Goal: Ask a question: Seek information or help from site administrators or community

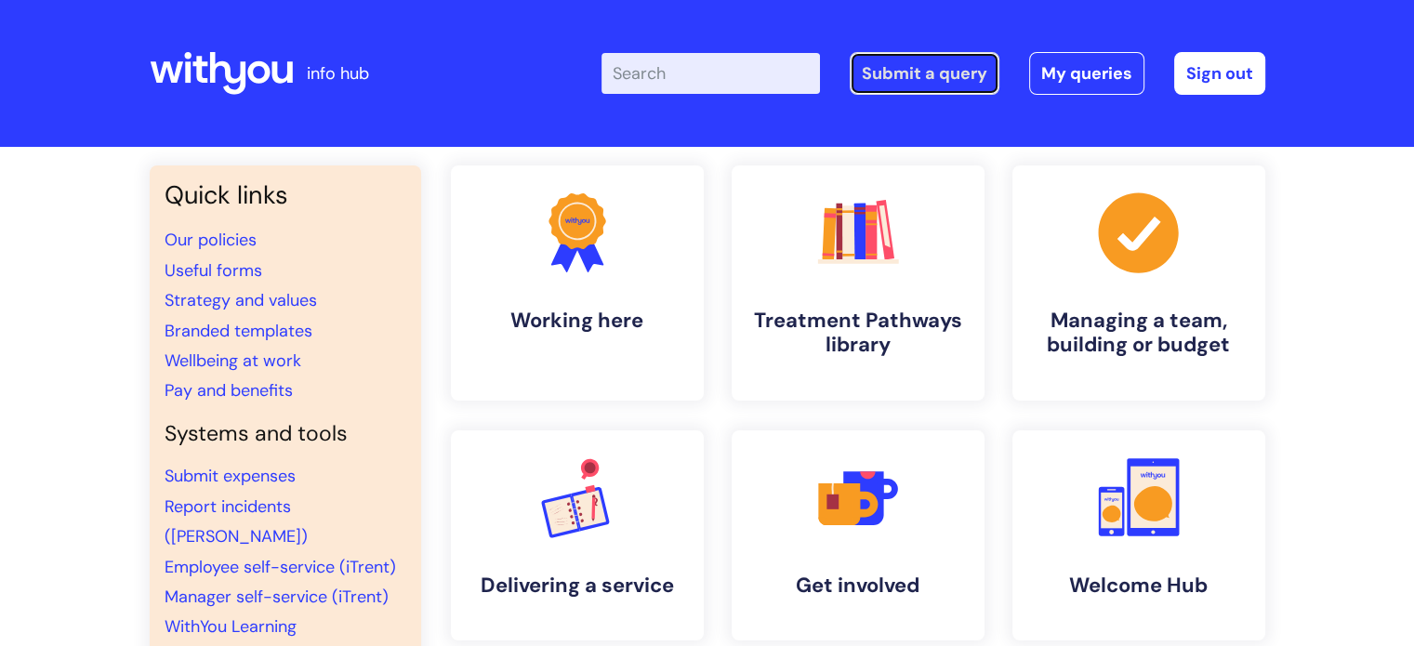
click at [871, 73] on link "Submit a query" at bounding box center [925, 73] width 150 height 43
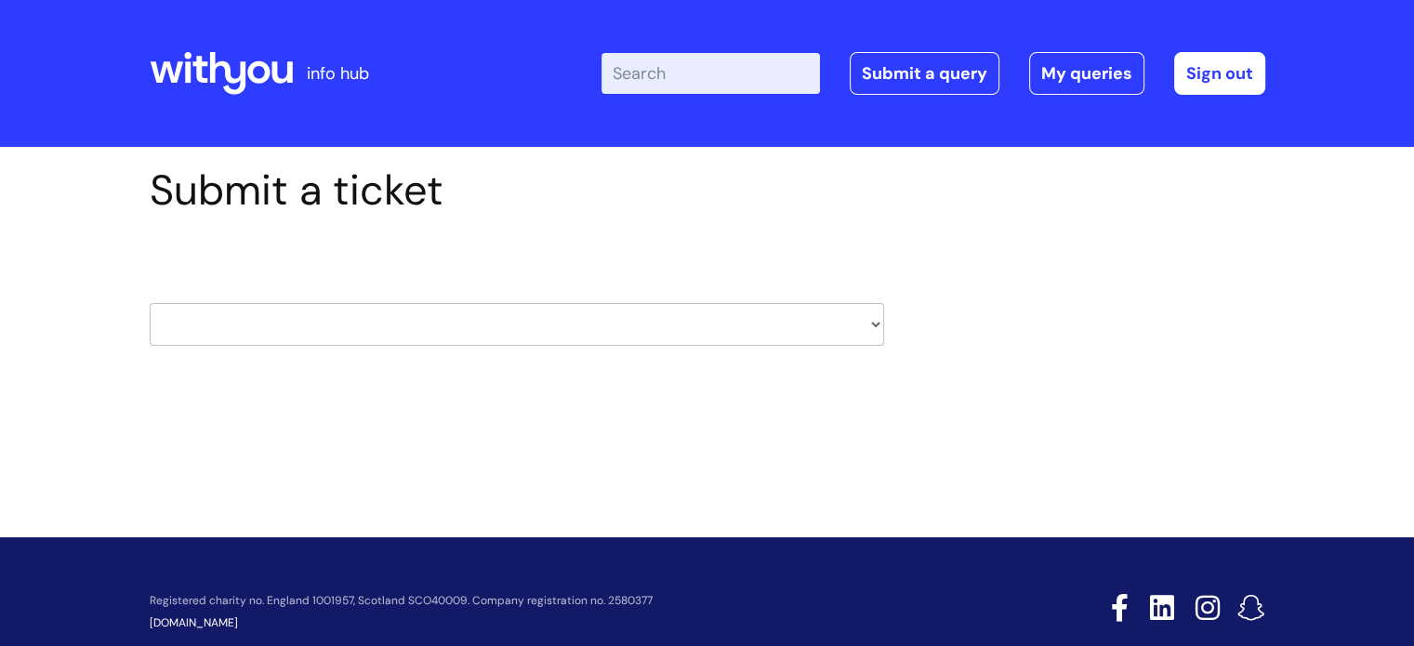
click at [614, 345] on select "HR / People IT and Support Clinical Drug Alerts Finance Accounts Data Support T…" at bounding box center [517, 324] width 735 height 43
select select "insurance"
click at [150, 303] on select "HR / People IT and Support Clinical Drug Alerts Finance Accounts Data Support T…" at bounding box center [517, 324] width 735 height 43
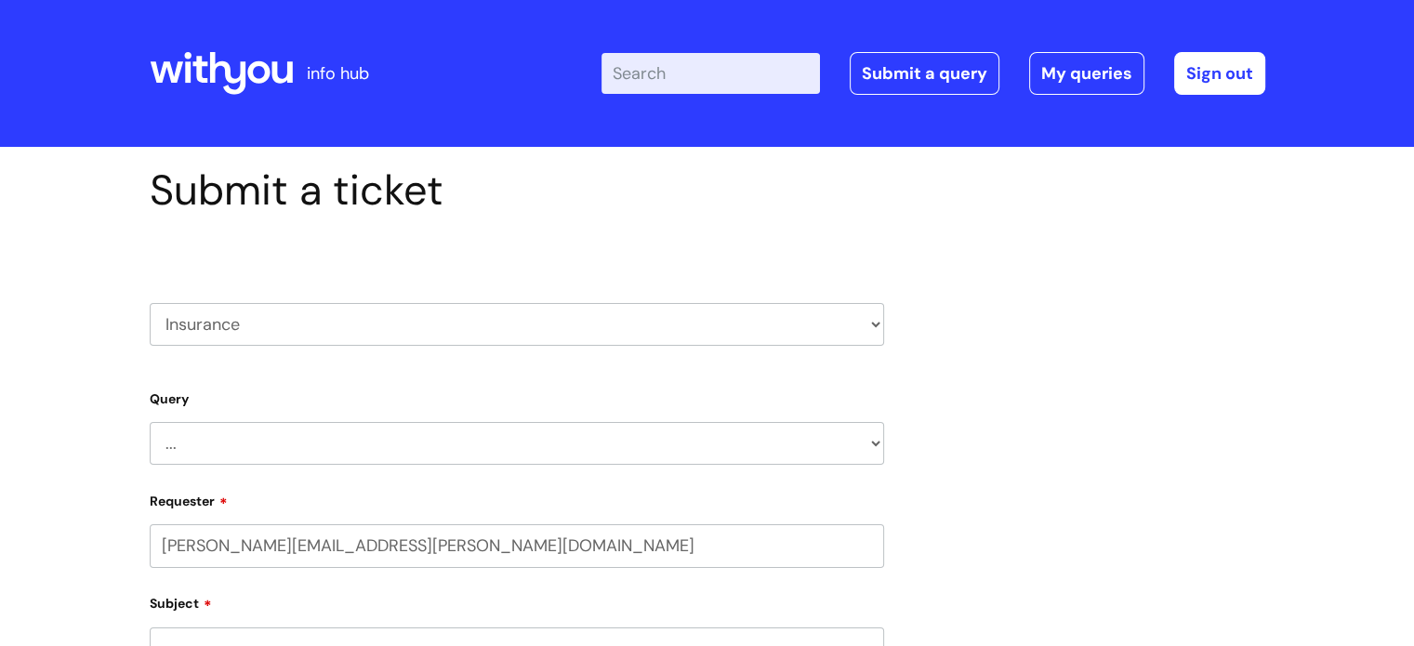
click at [281, 445] on select "... New property to be added New vehicle to be added Notice of claim General En…" at bounding box center [517, 443] width 735 height 43
select select "General Enquiry"
click at [150, 422] on select "... New property to be added New vehicle to be added Notice of claim General En…" at bounding box center [517, 443] width 735 height 43
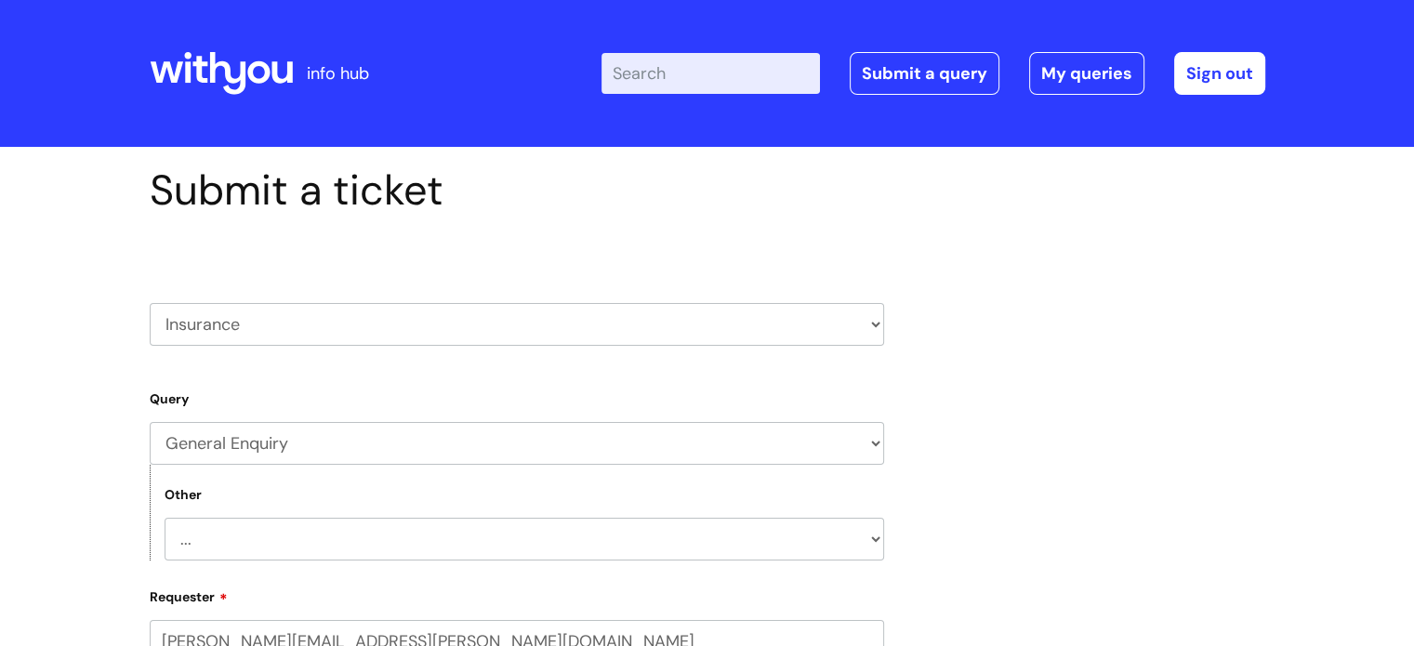
click at [277, 538] on select "... Other" at bounding box center [525, 539] width 720 height 43
select select "Other"
click at [165, 518] on select "... Other" at bounding box center [525, 539] width 720 height 43
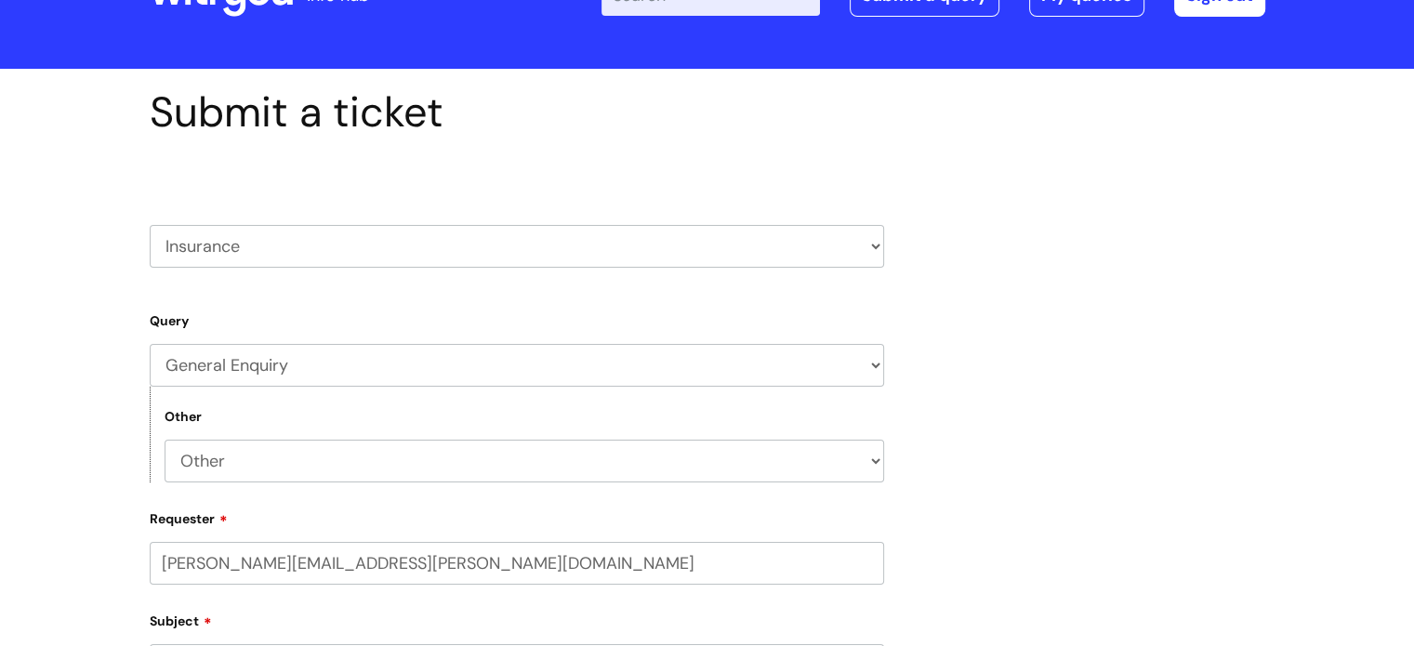
scroll to position [186, 0]
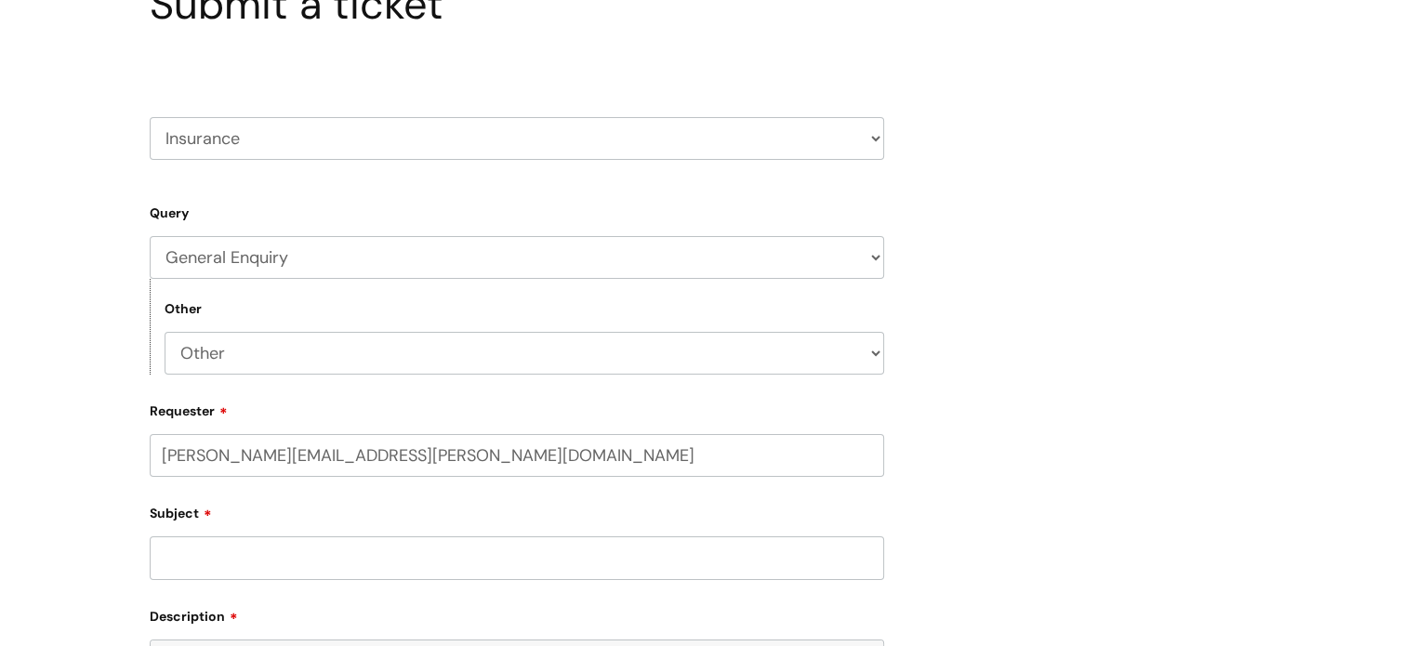
click at [271, 543] on input "Subject" at bounding box center [517, 558] width 735 height 43
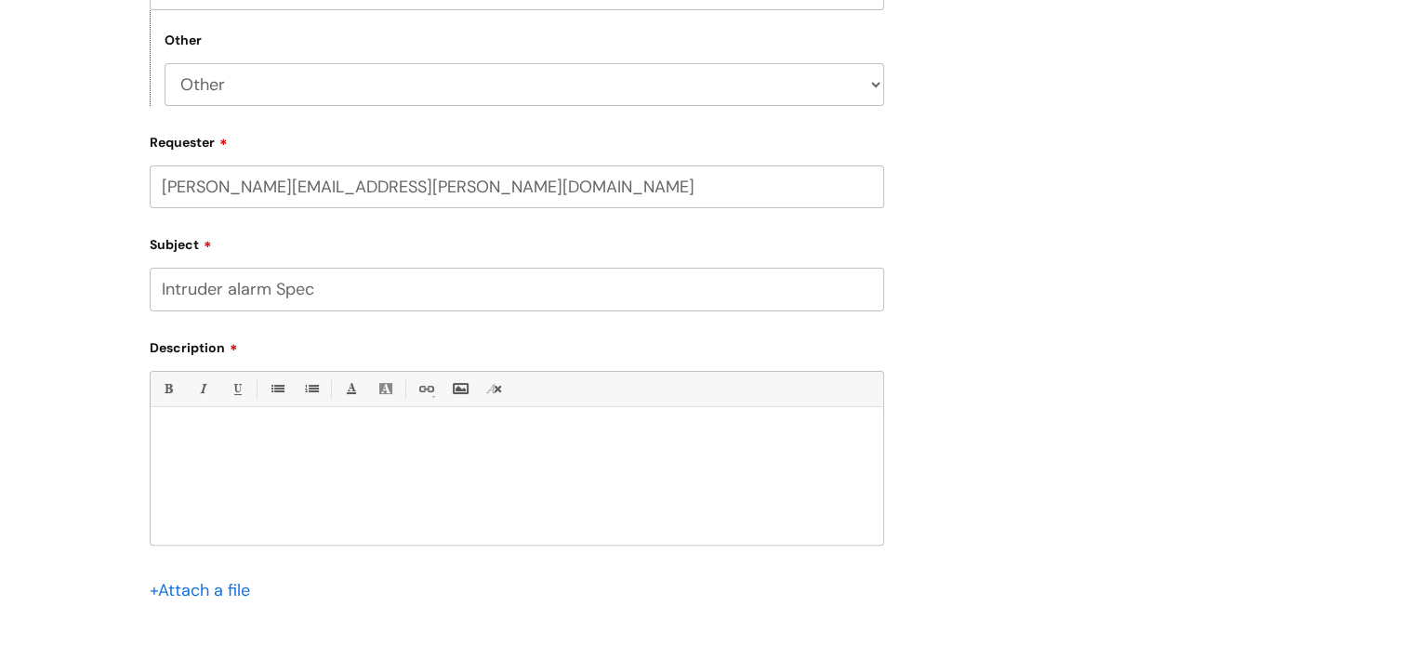
scroll to position [465, 0]
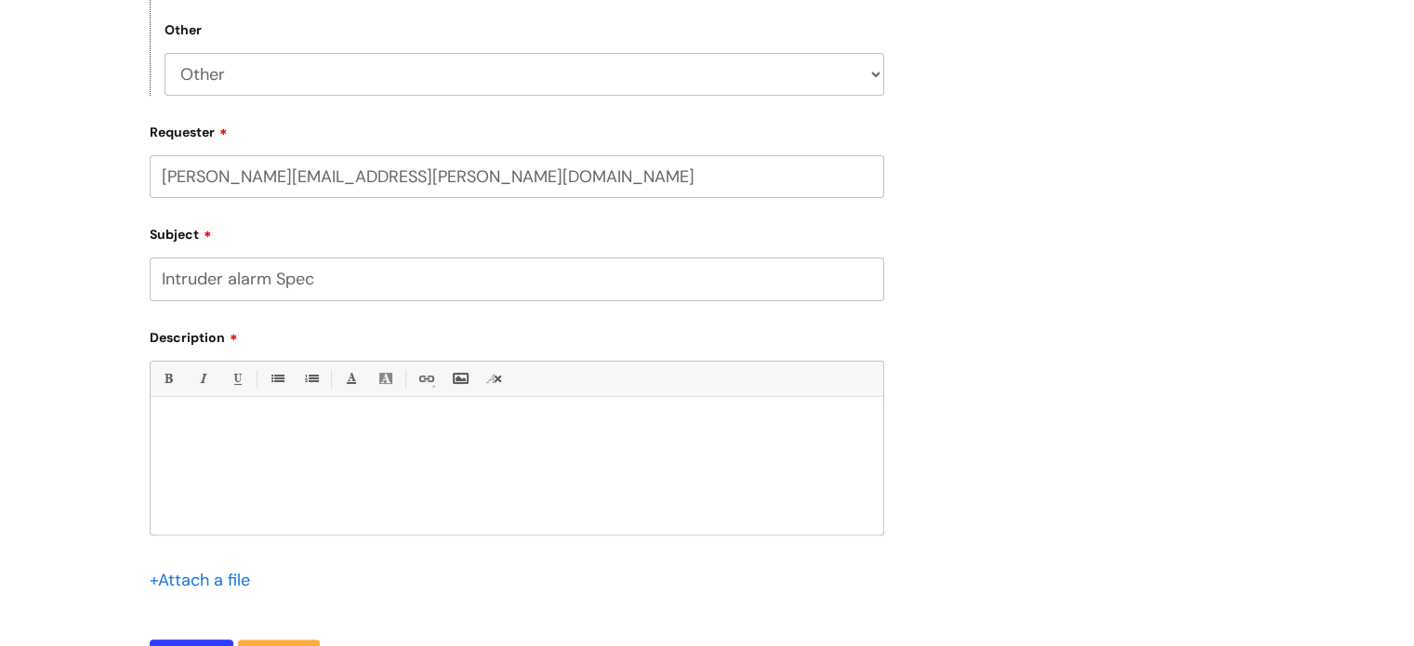
type input "Intruder alarm Spec"
click at [222, 415] on div at bounding box center [517, 470] width 733 height 128
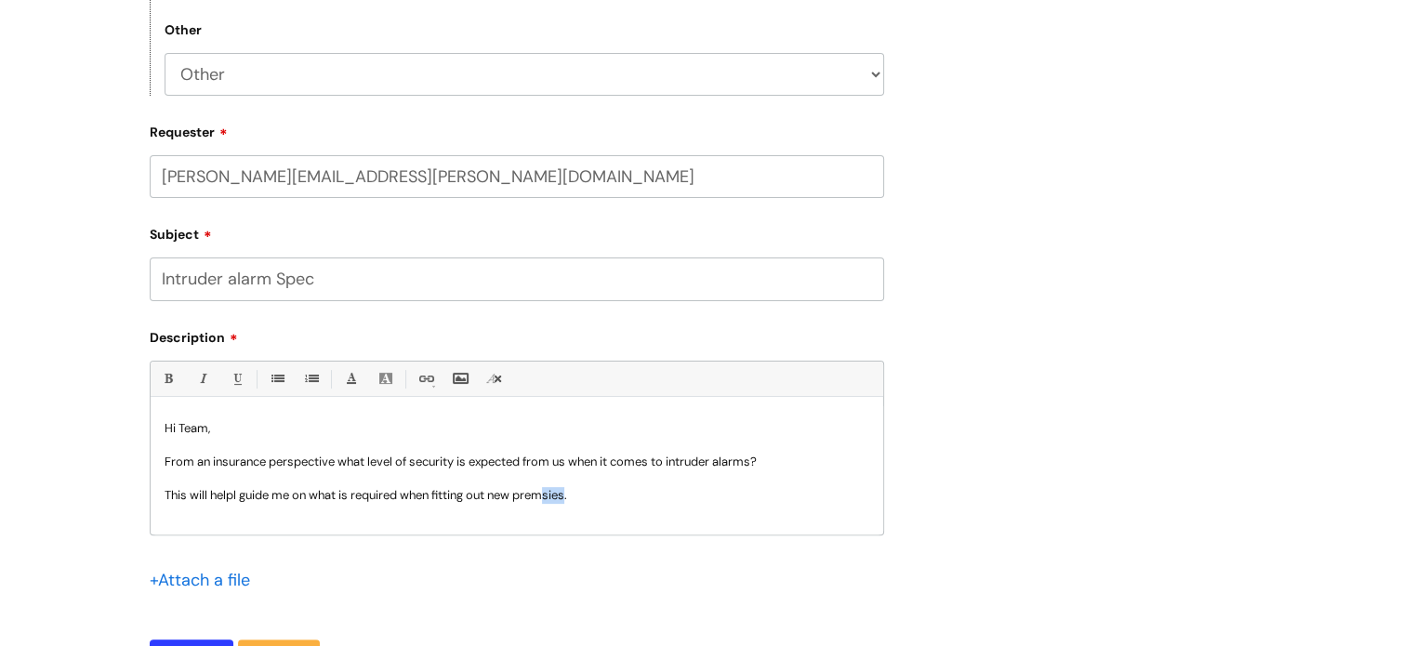
drag, startPoint x: 573, startPoint y: 494, endPoint x: 549, endPoint y: 492, distance: 24.3
click at [549, 492] on p "This will helpl guide me on what is required when fitting out new premsies." at bounding box center [517, 495] width 705 height 17
click at [600, 511] on div "Hi Team, From an insurance perspective what level of security is expected from …" at bounding box center [517, 470] width 733 height 128
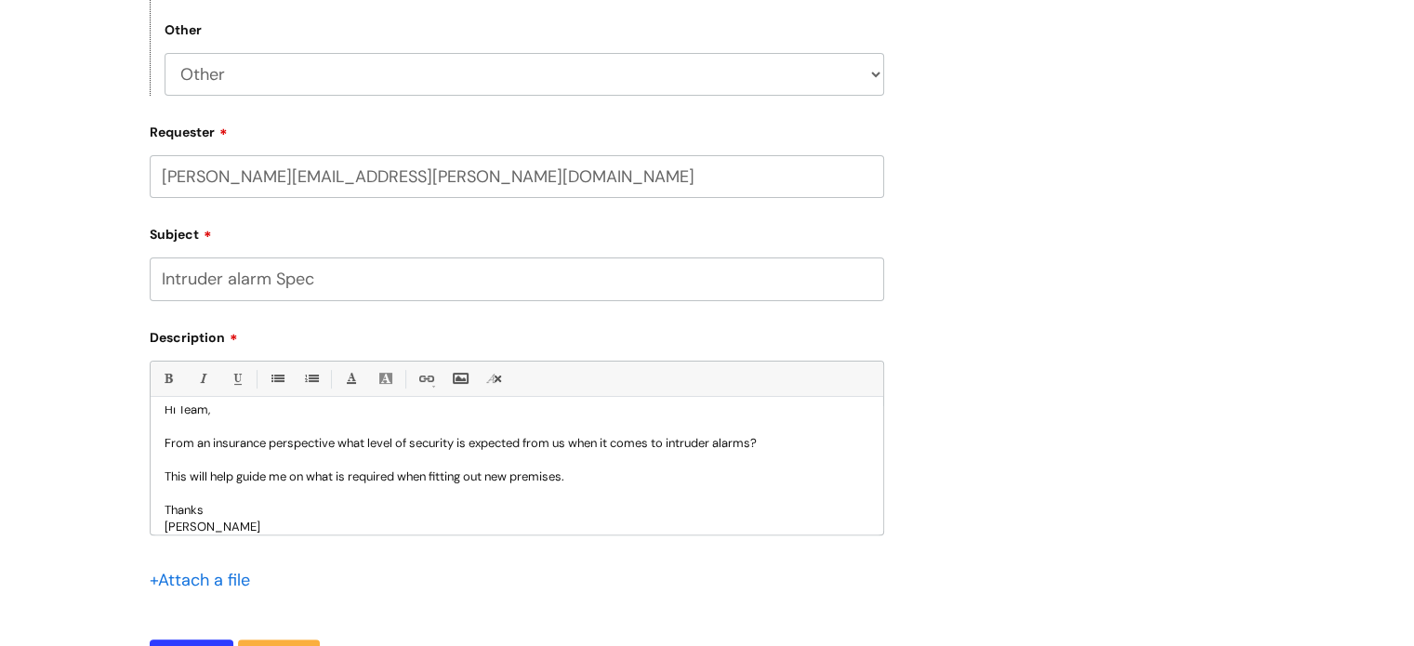
click at [214, 440] on p "From an insurance perspective what level of security is expected from us when i…" at bounding box center [517, 443] width 705 height 17
click at [212, 443] on p "From an insurance perspective what level of security is expected from us when i…" at bounding box center [517, 443] width 705 height 17
click at [606, 487] on p at bounding box center [517, 493] width 705 height 17
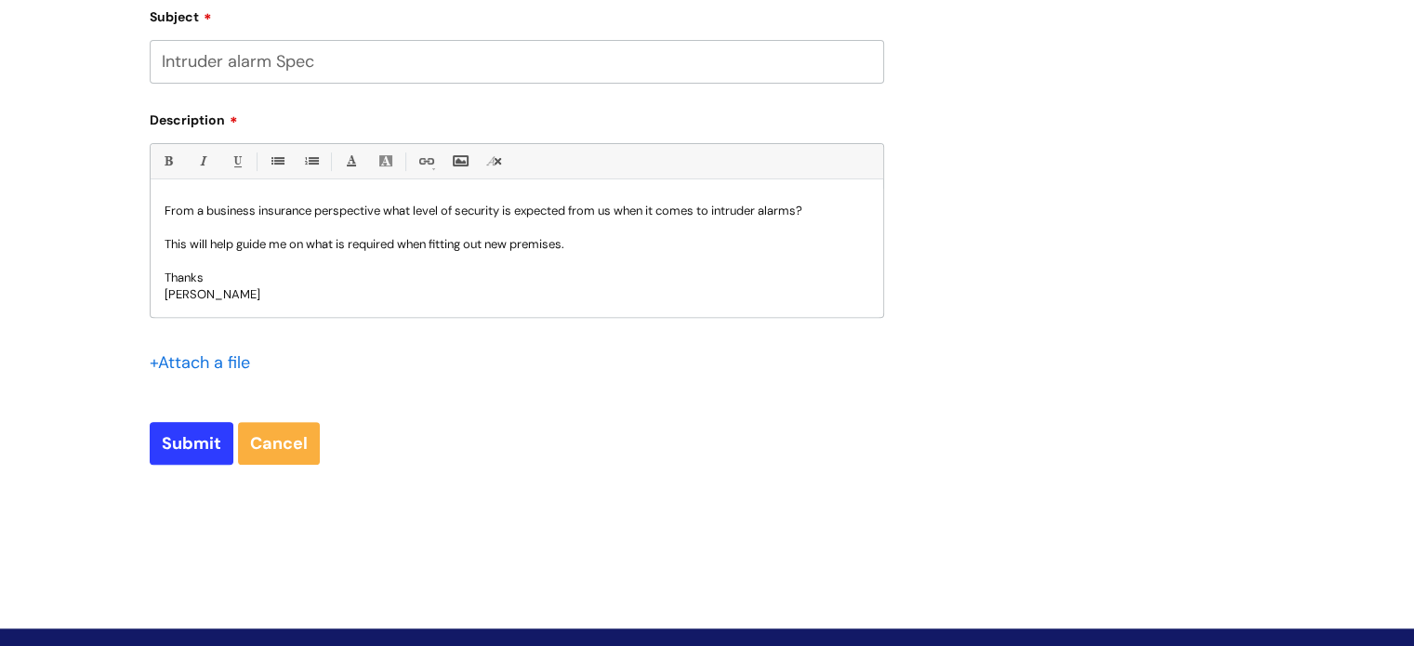
scroll to position [651, 0]
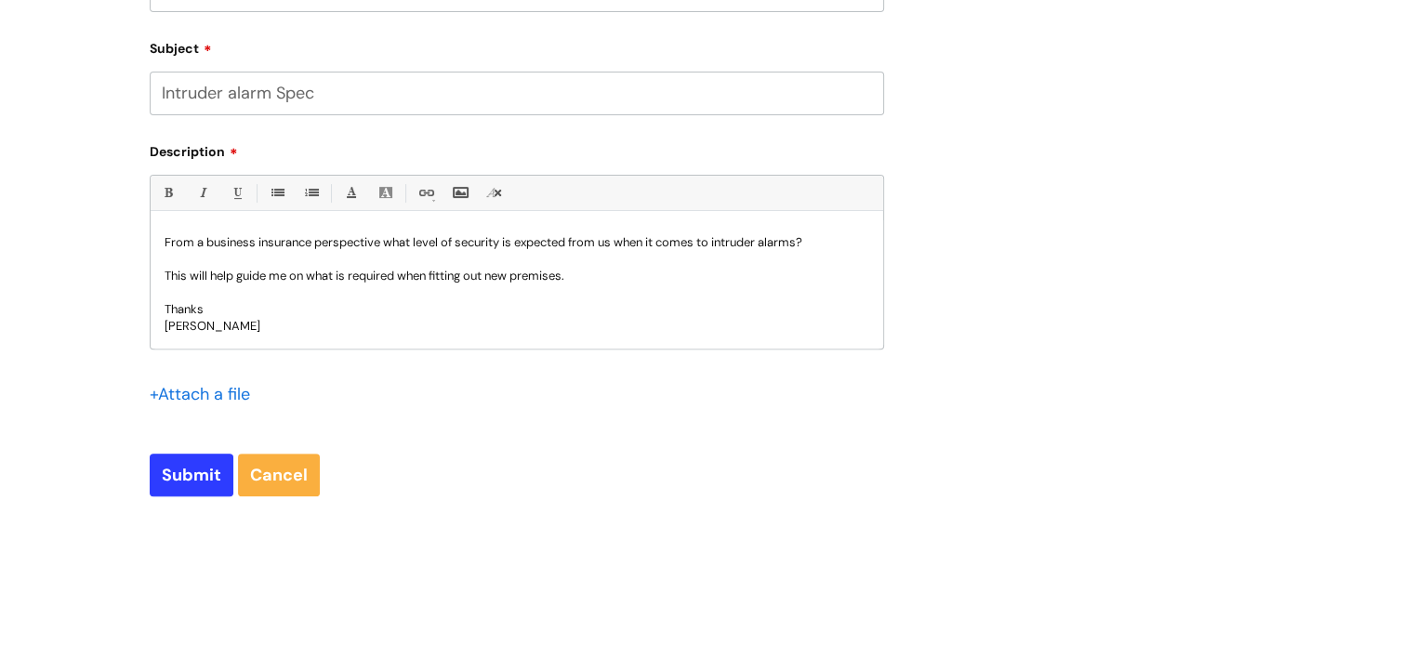
click at [181, 452] on form "Type Of Request ... Accounts (Finance) Alerts! (For clinical team) Data Protect…" at bounding box center [517, 114] width 735 height 764
click at [188, 477] on input "Submit" at bounding box center [192, 475] width 84 height 43
type input "Please Wait..."
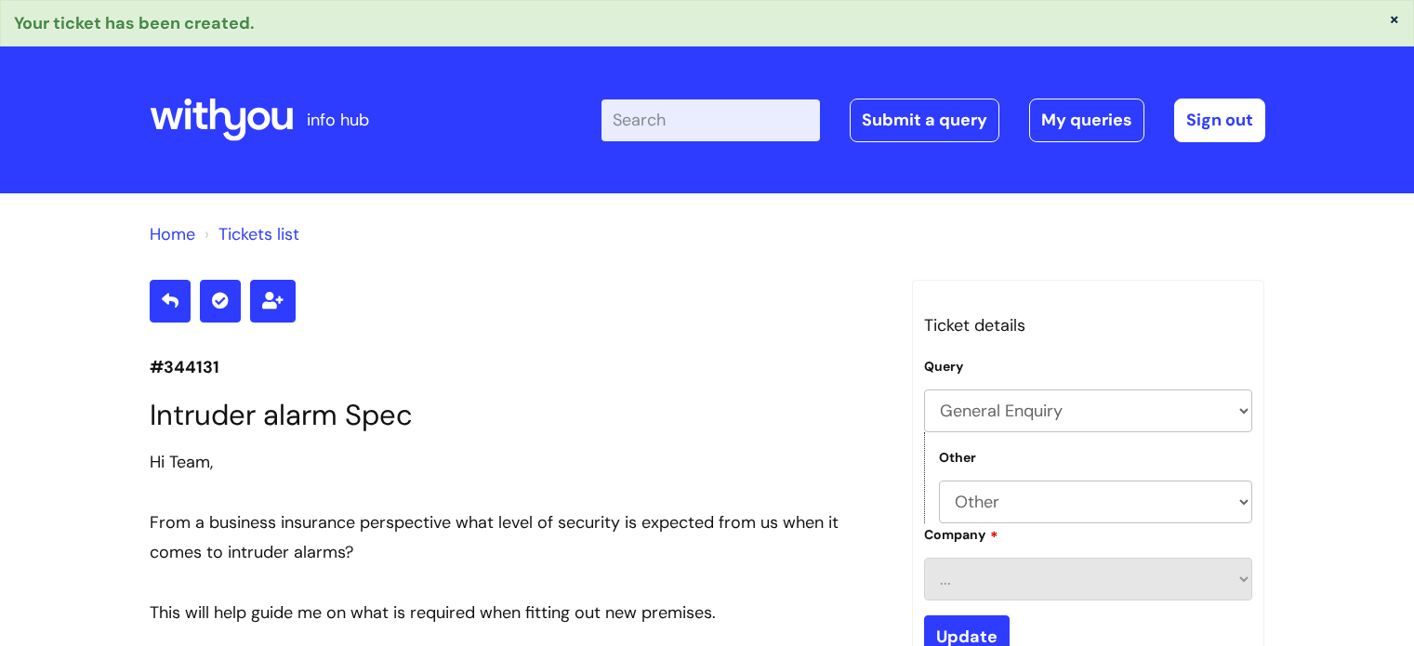
select select "General Enquiry"
select select "Other"
